Goal: Task Accomplishment & Management: Use online tool/utility

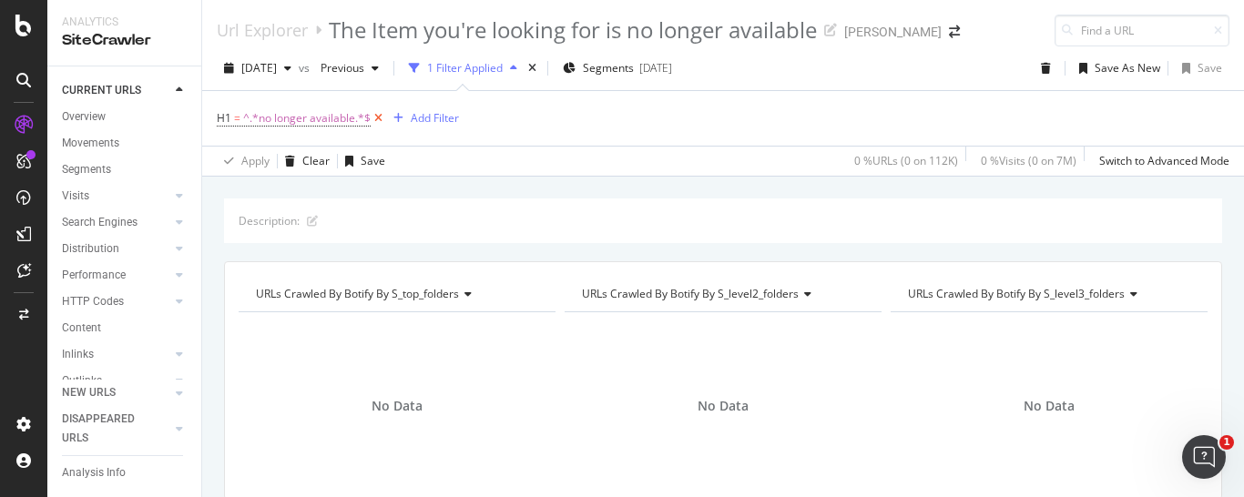
click at [378, 119] on icon at bounding box center [378, 118] width 15 height 18
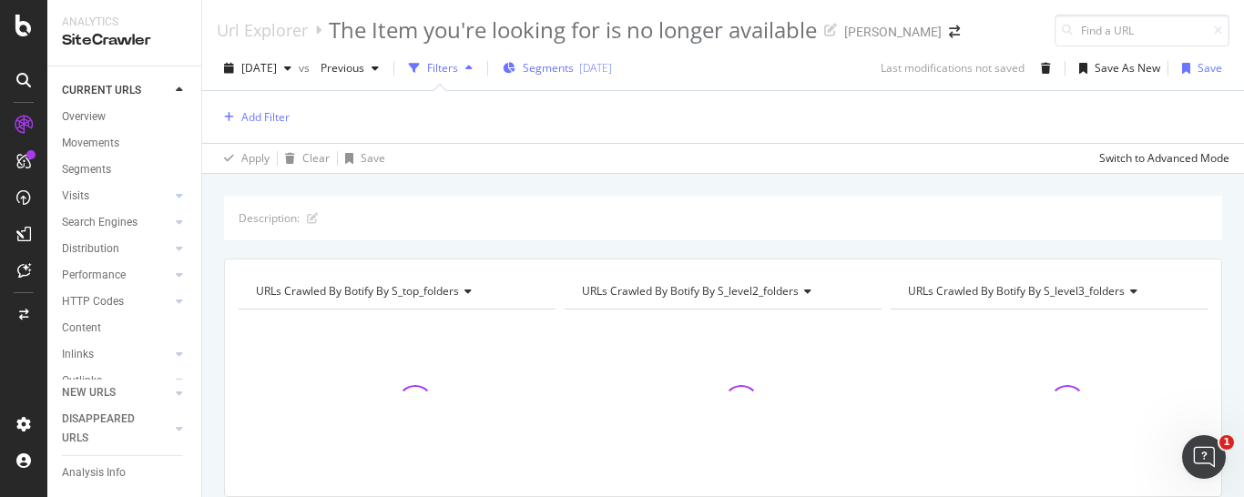
click at [574, 75] on span "Segments" at bounding box center [548, 67] width 51 height 15
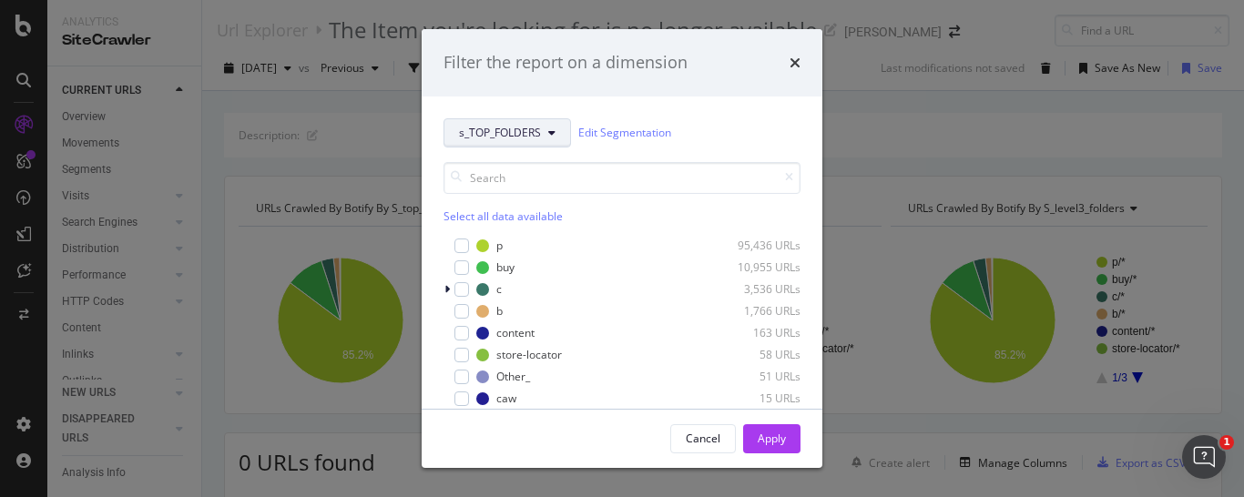
click at [544, 129] on button "s_TOP_FOLDERS" at bounding box center [508, 132] width 128 height 29
